Goal: Transaction & Acquisition: Purchase product/service

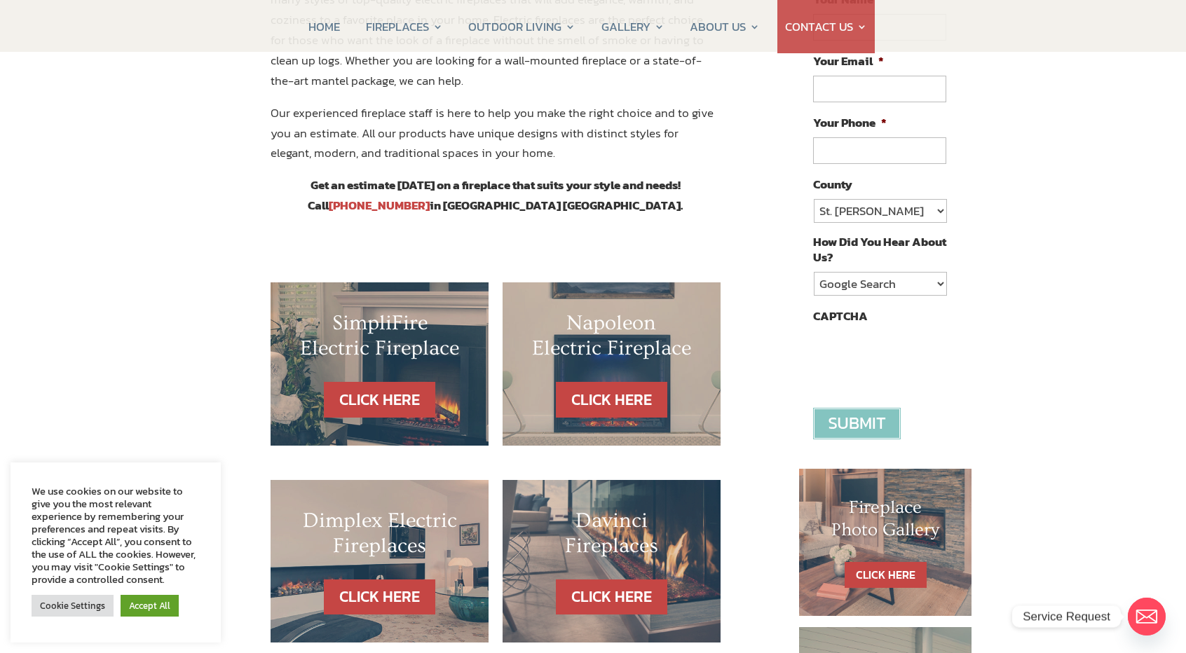
scroll to position [350, 0]
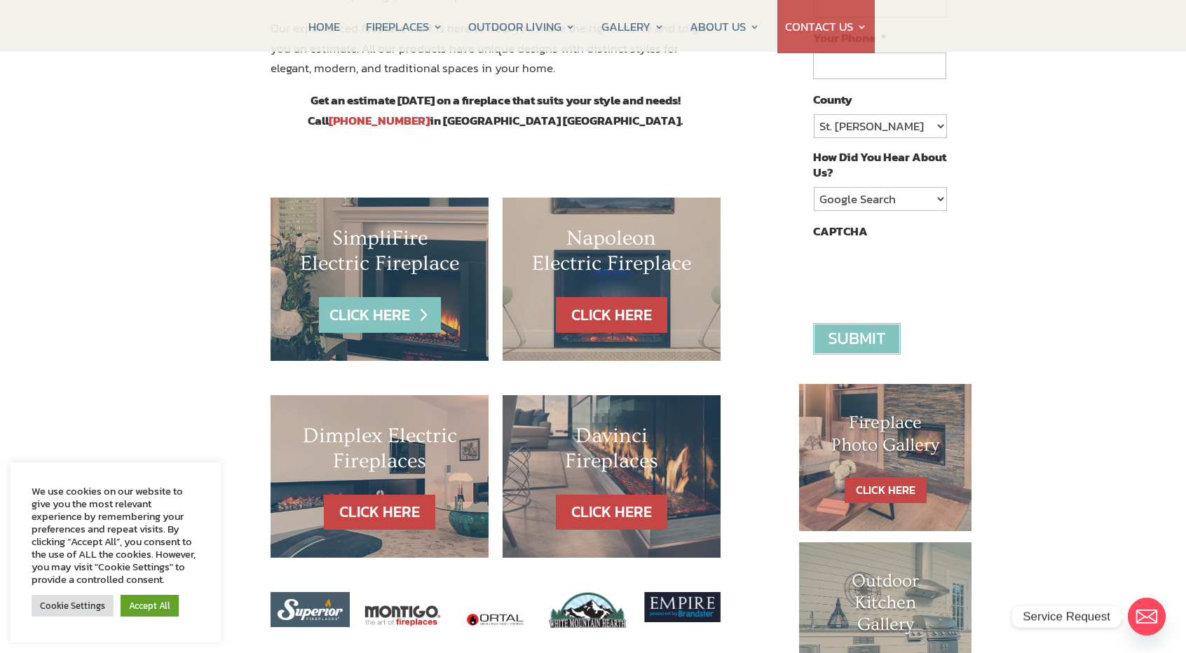
click at [376, 318] on link "CLICK HERE" at bounding box center [380, 315] width 122 height 36
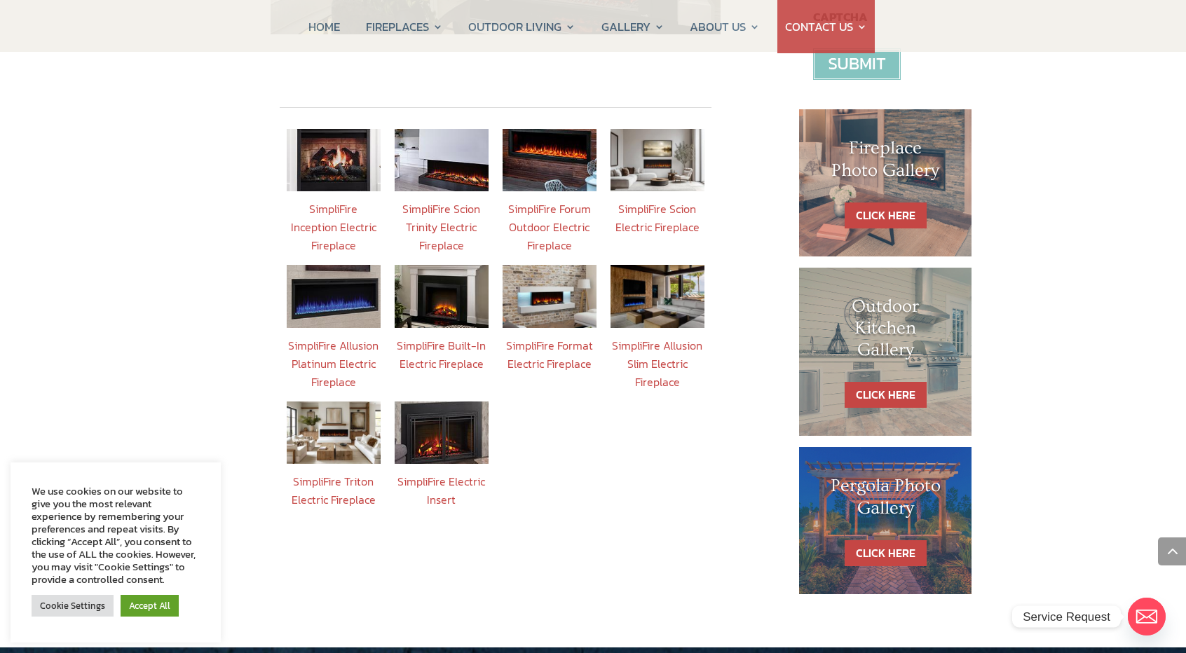
scroll to position [631, 0]
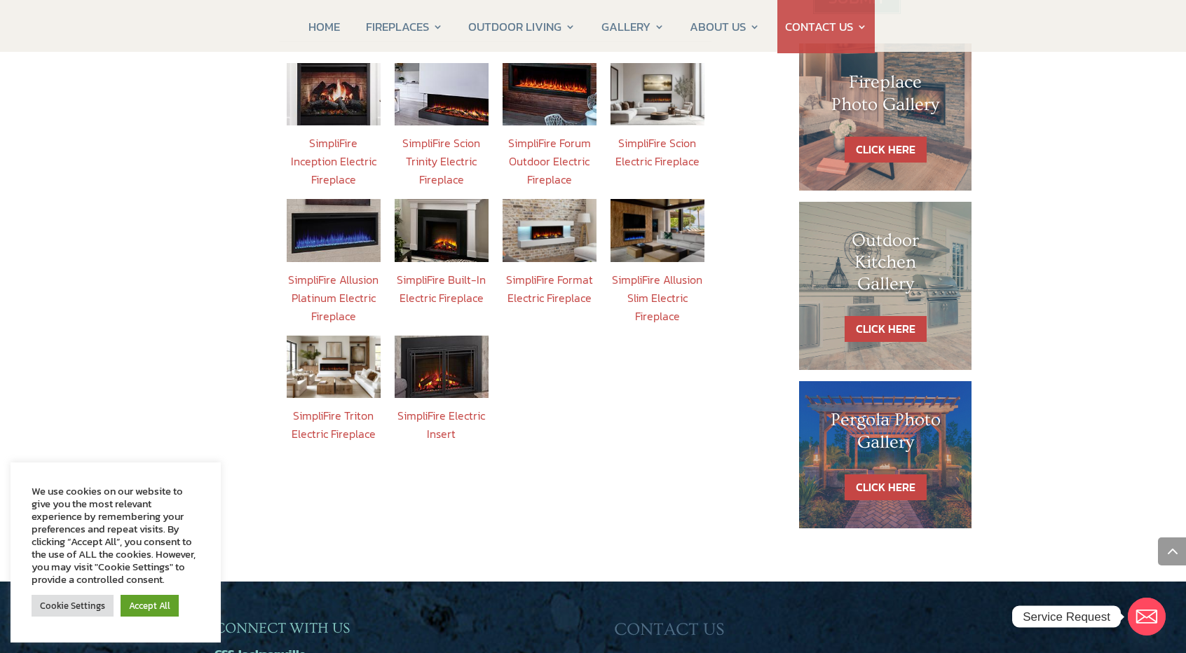
click at [449, 407] on link "SimpliFire Electric Insert" at bounding box center [441, 424] width 88 height 35
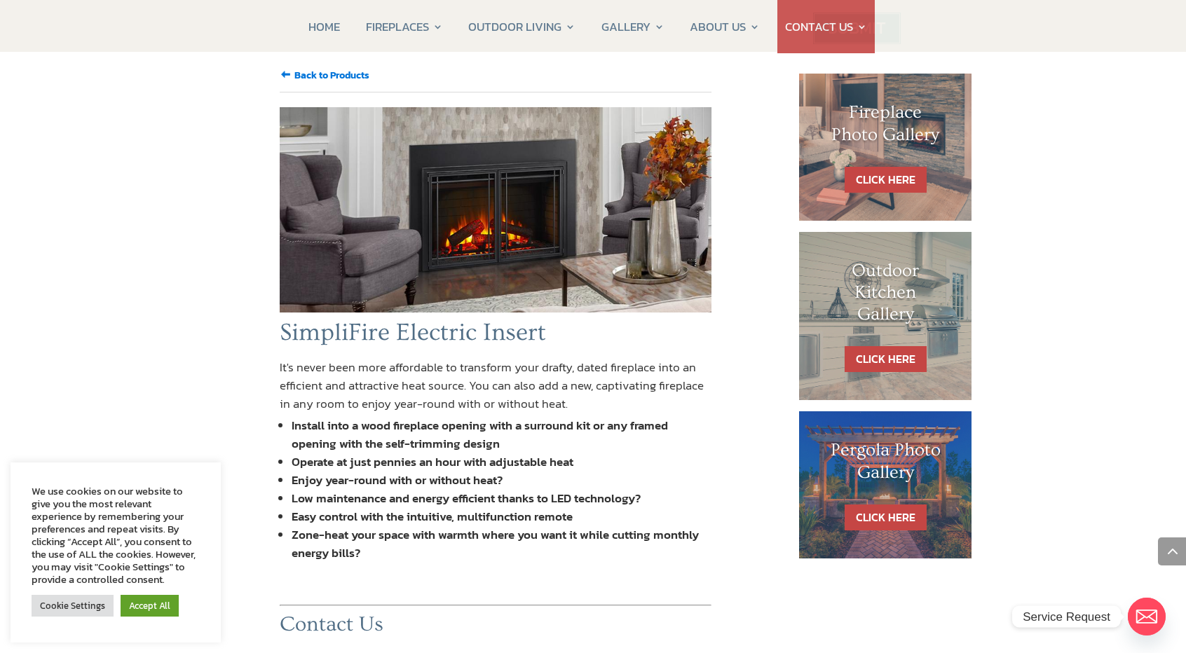
scroll to position [561, 0]
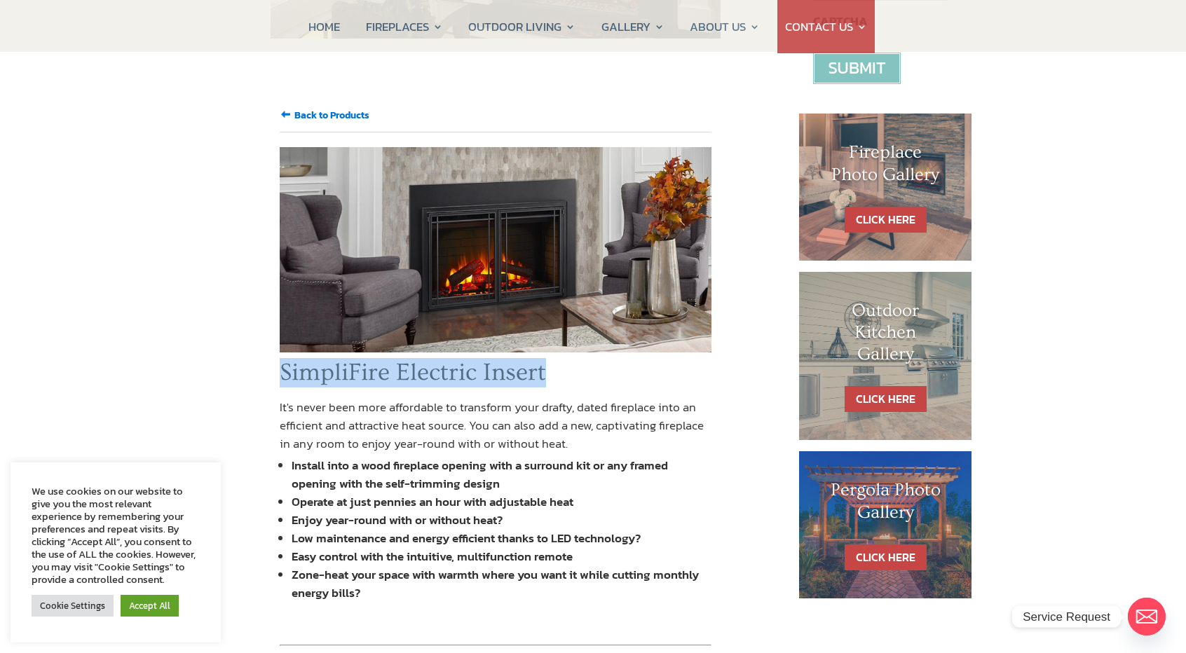
drag, startPoint x: 284, startPoint y: 354, endPoint x: 555, endPoint y: 352, distance: 271.2
click at [555, 358] on h1 "SimpliFire Electric Insert" at bounding box center [496, 376] width 432 height 36
copy h1 "SimpliFire Electric Insert"
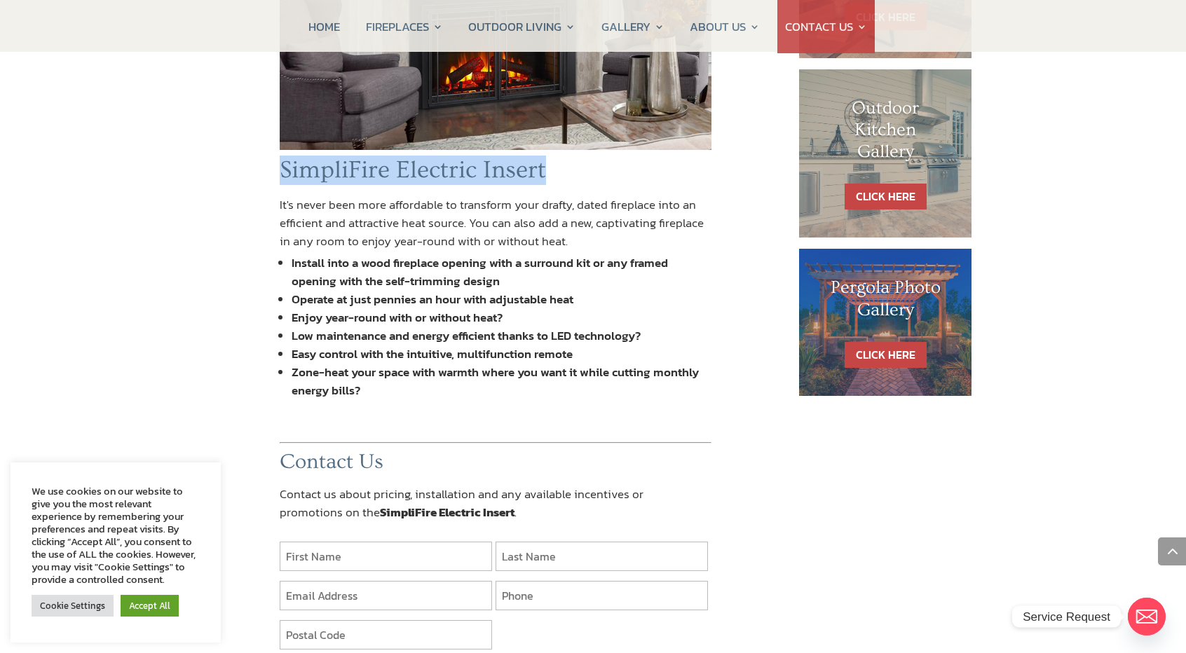
scroll to position [841, 0]
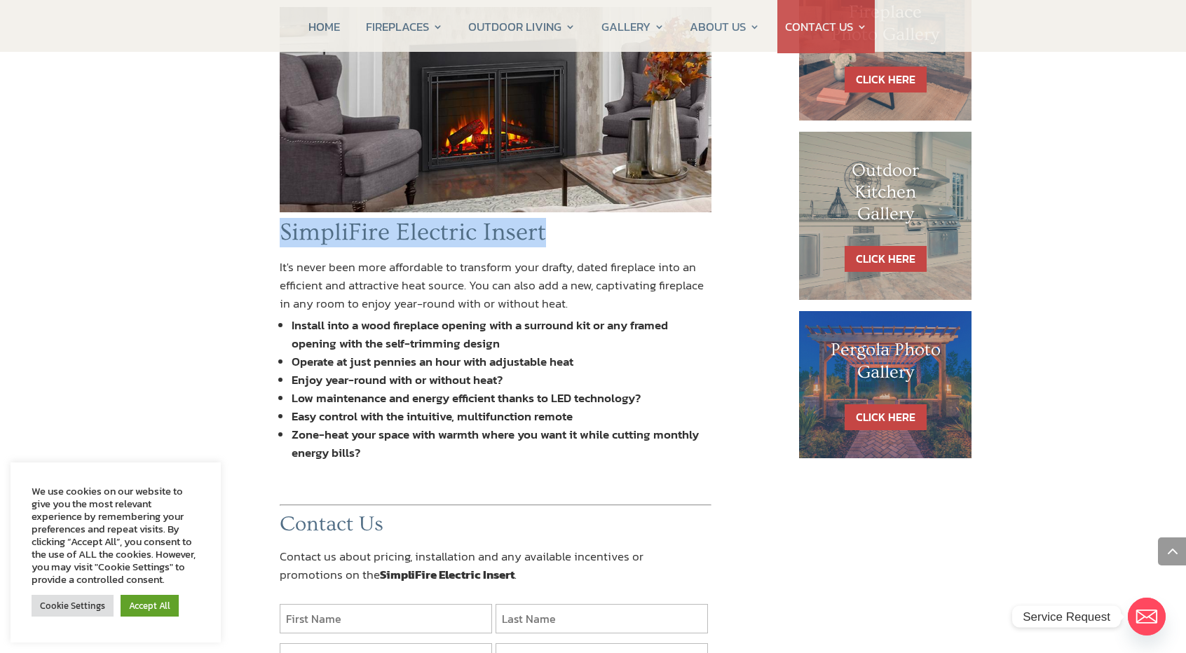
scroll to position [420, 0]
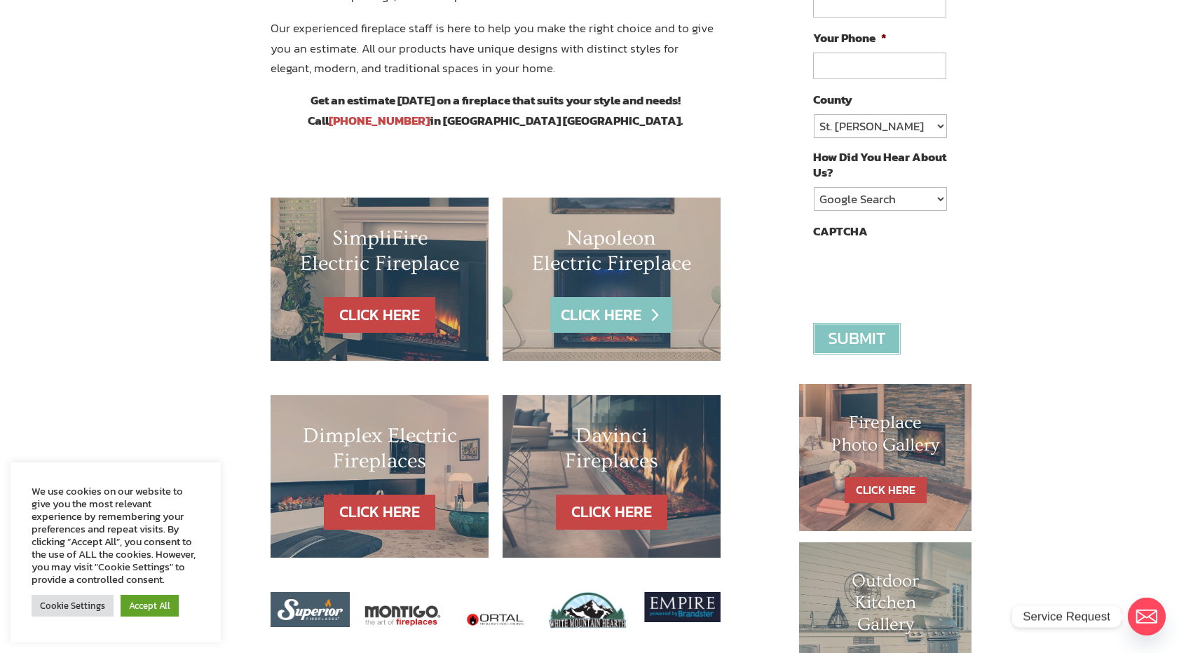
click at [604, 317] on link "CLICK HERE" at bounding box center [611, 315] width 122 height 36
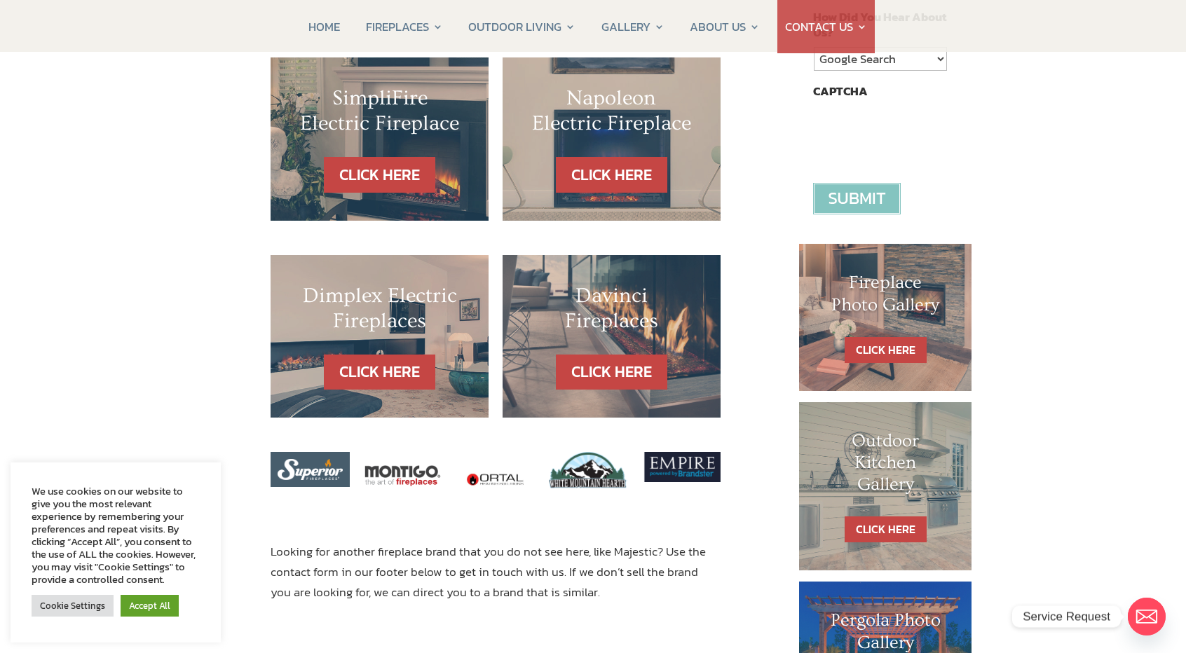
scroll to position [631, 0]
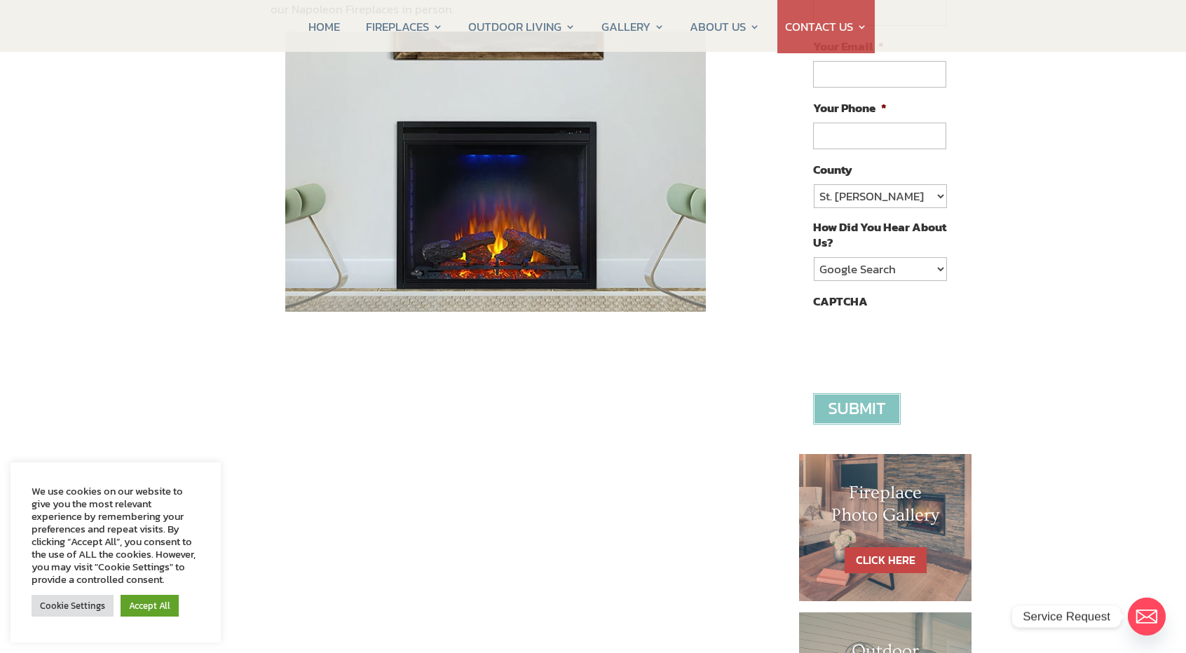
scroll to position [561, 0]
